Goal: Download file/media

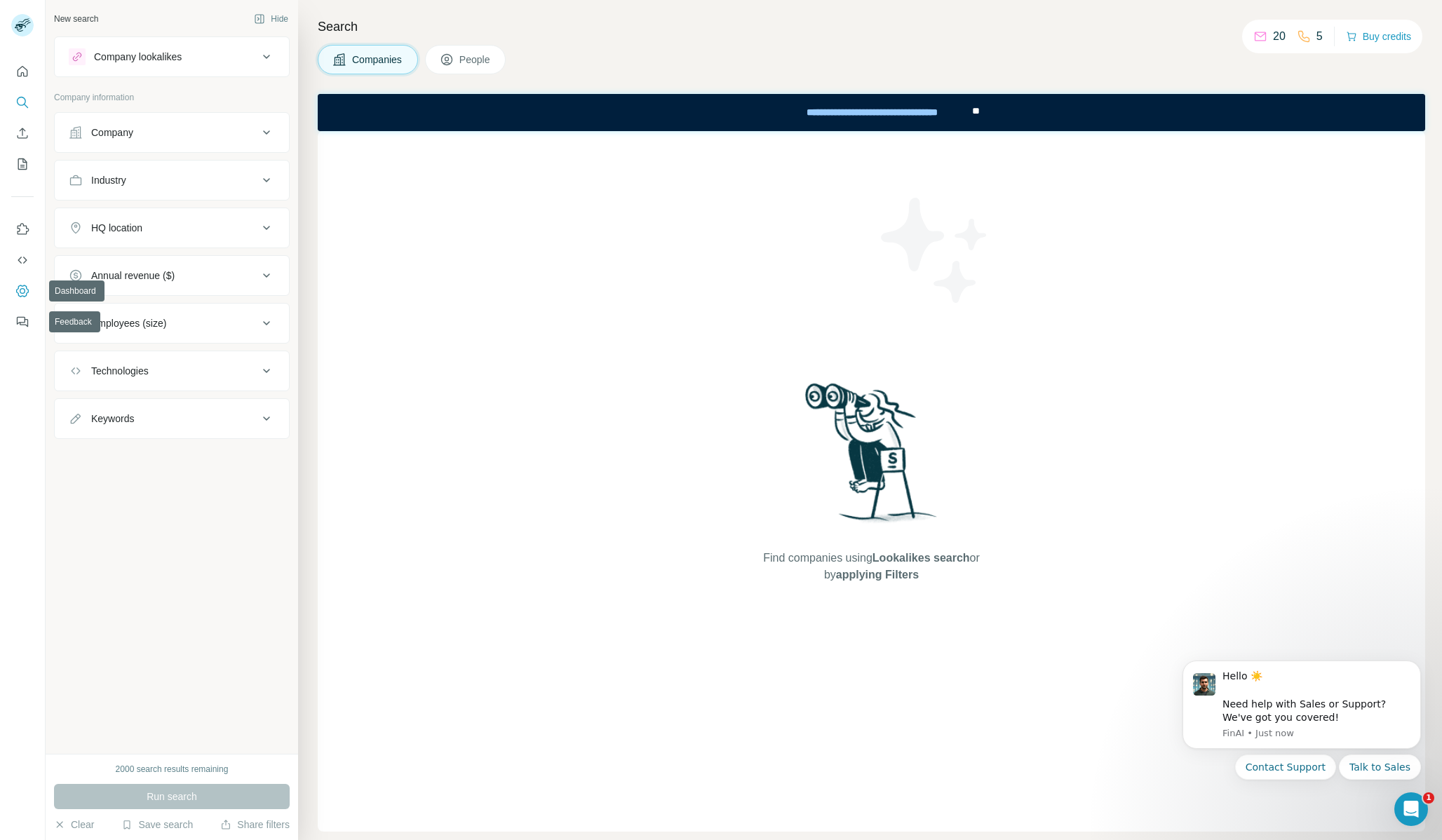
click at [21, 296] on icon "Dashboard" at bounding box center [22, 290] width 14 height 14
click at [22, 74] on icon "Quick start" at bounding box center [22, 71] width 14 height 14
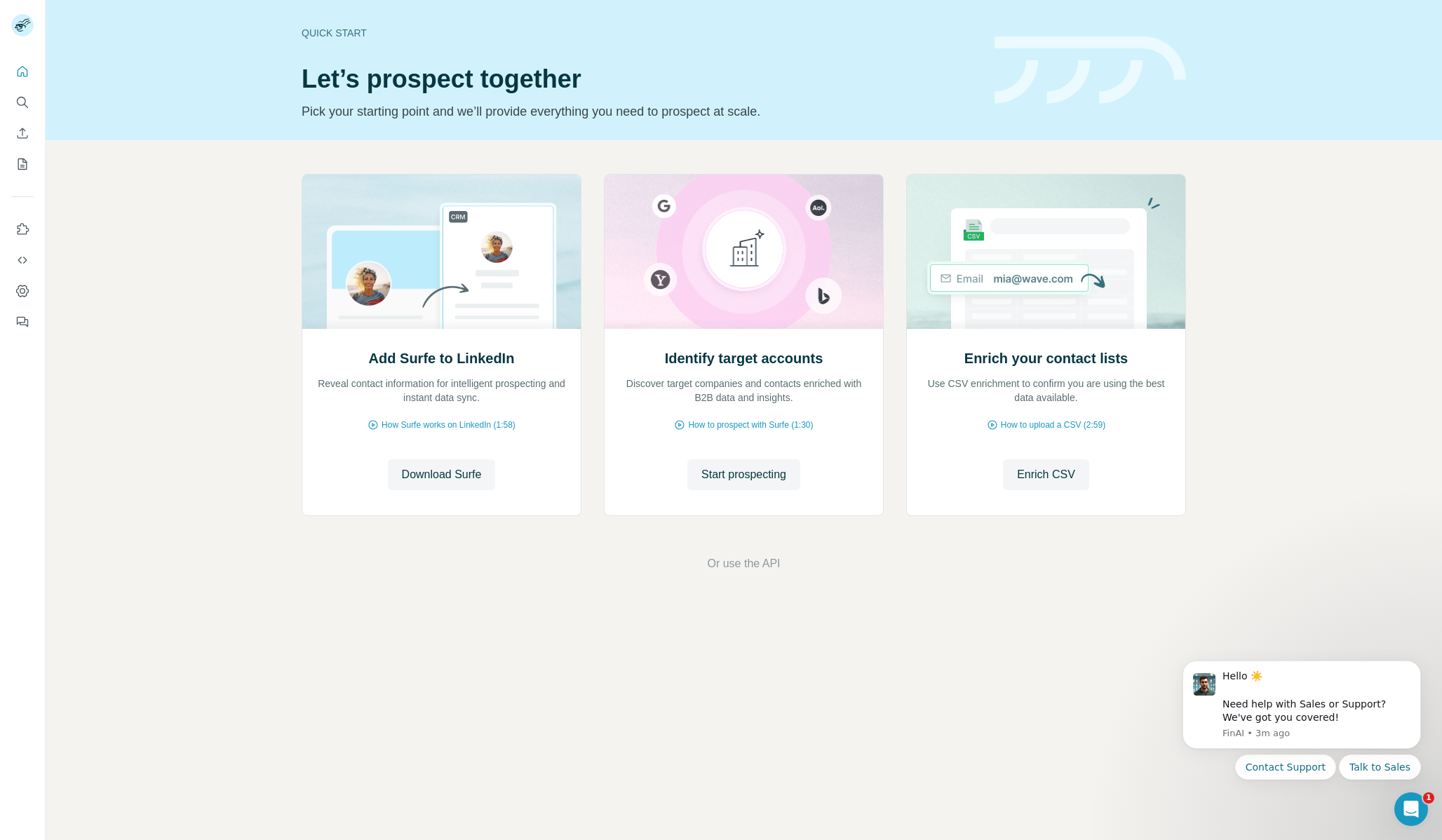
click at [230, 491] on div "Add Surfe to LinkedIn Reveal contact information for intelligent prospecting an…" at bounding box center [744, 372] width 1396 height 465
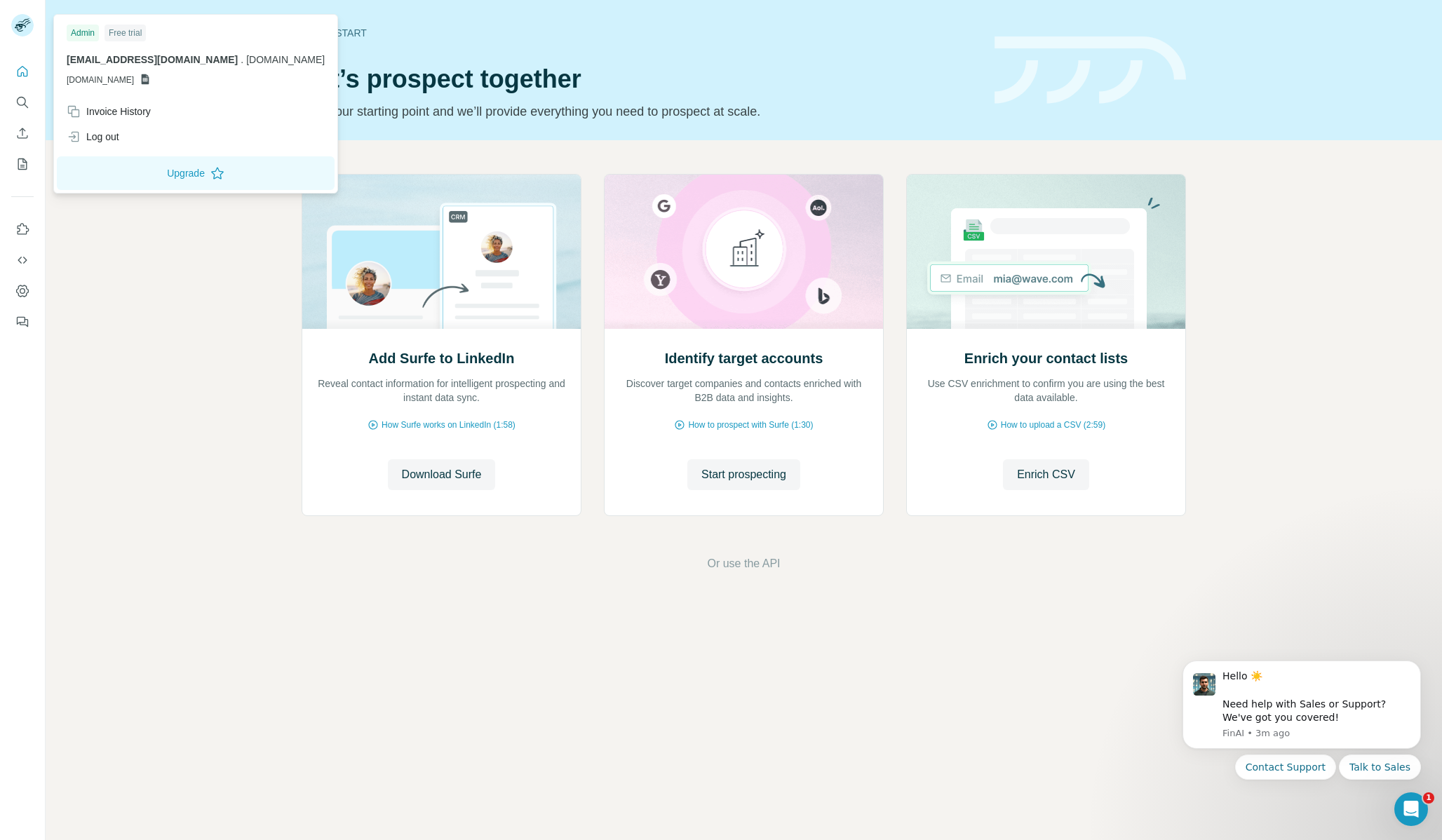
click at [24, 21] on icon at bounding box center [24, 21] width 12 height 5
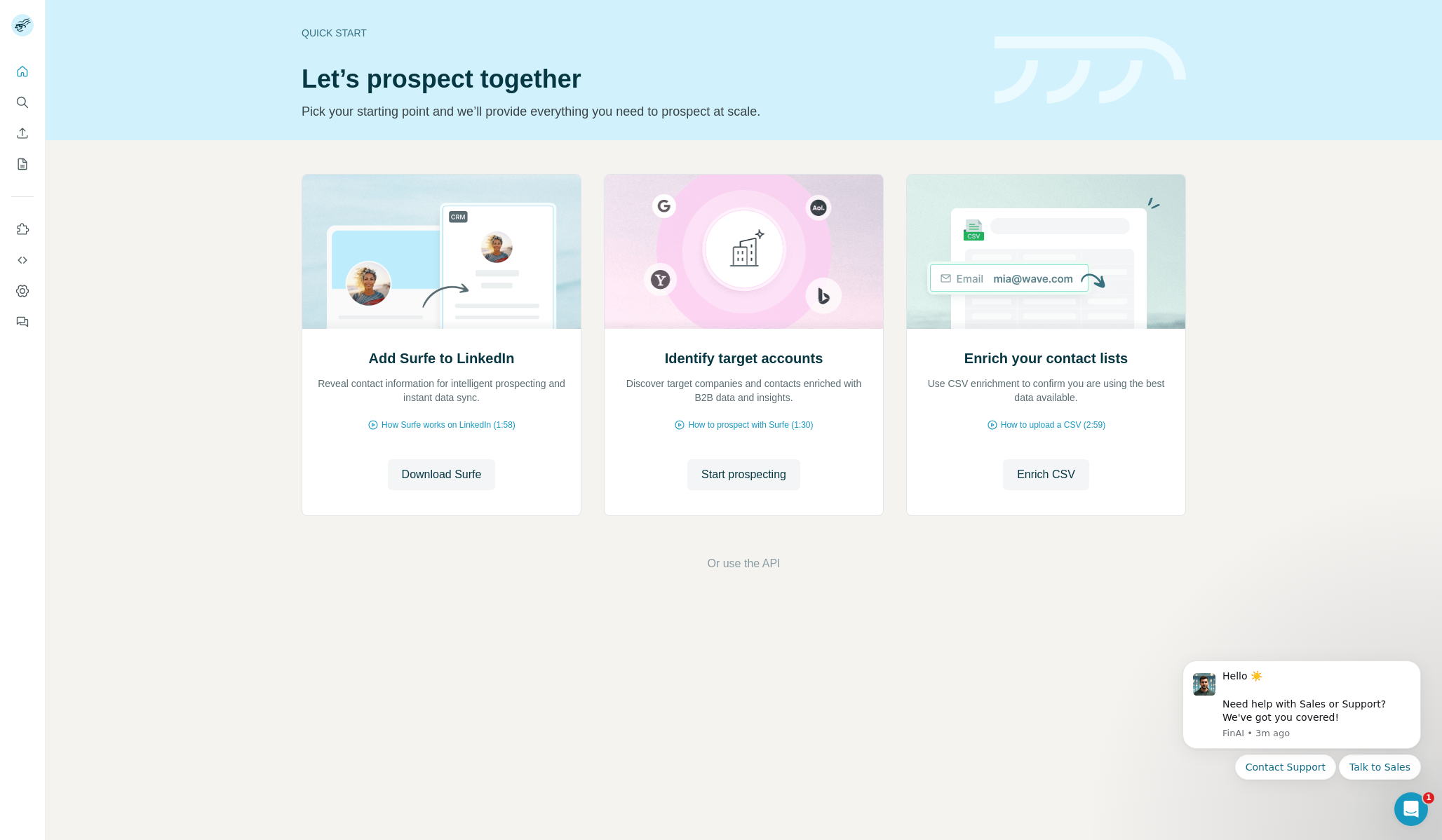
click at [253, 532] on div "Add Surfe to LinkedIn Reveal contact information for intelligent prospecting an…" at bounding box center [744, 372] width 1396 height 465
click at [437, 479] on span "Download Surfe" at bounding box center [441, 474] width 80 height 17
